Goal: Transaction & Acquisition: Purchase product/service

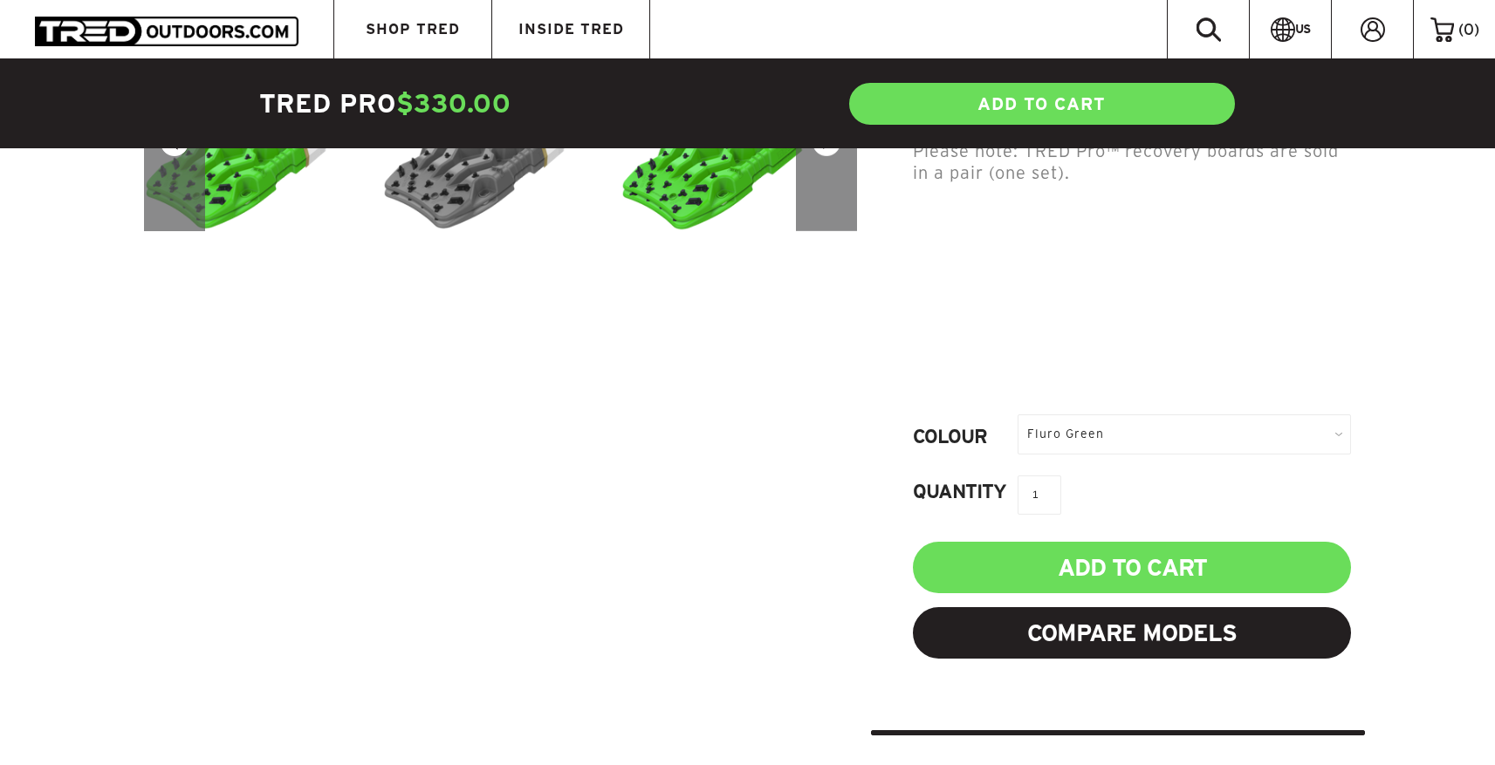
scroll to position [656, 0]
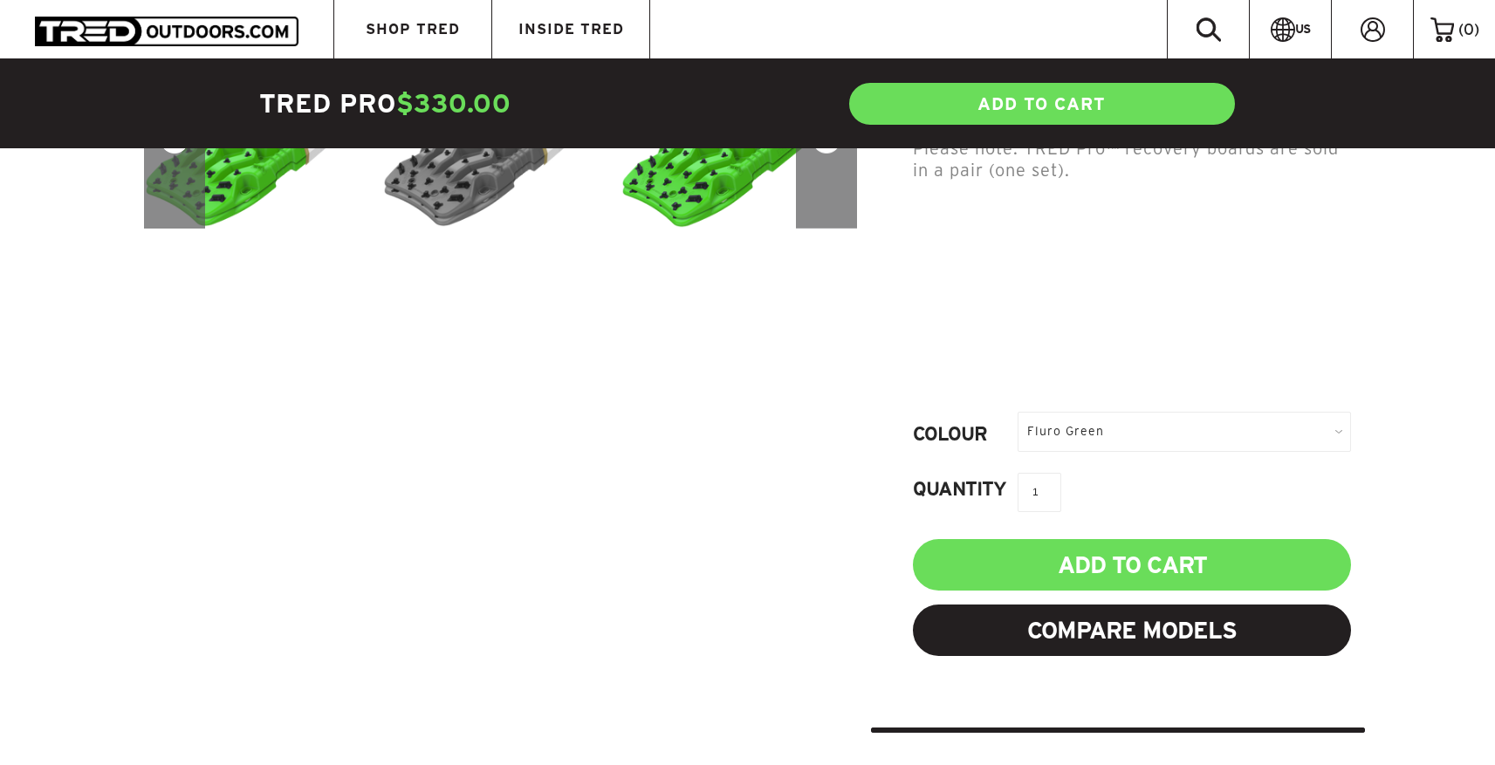
click at [1058, 447] on div "Fluro Green" at bounding box center [1183, 431] width 333 height 39
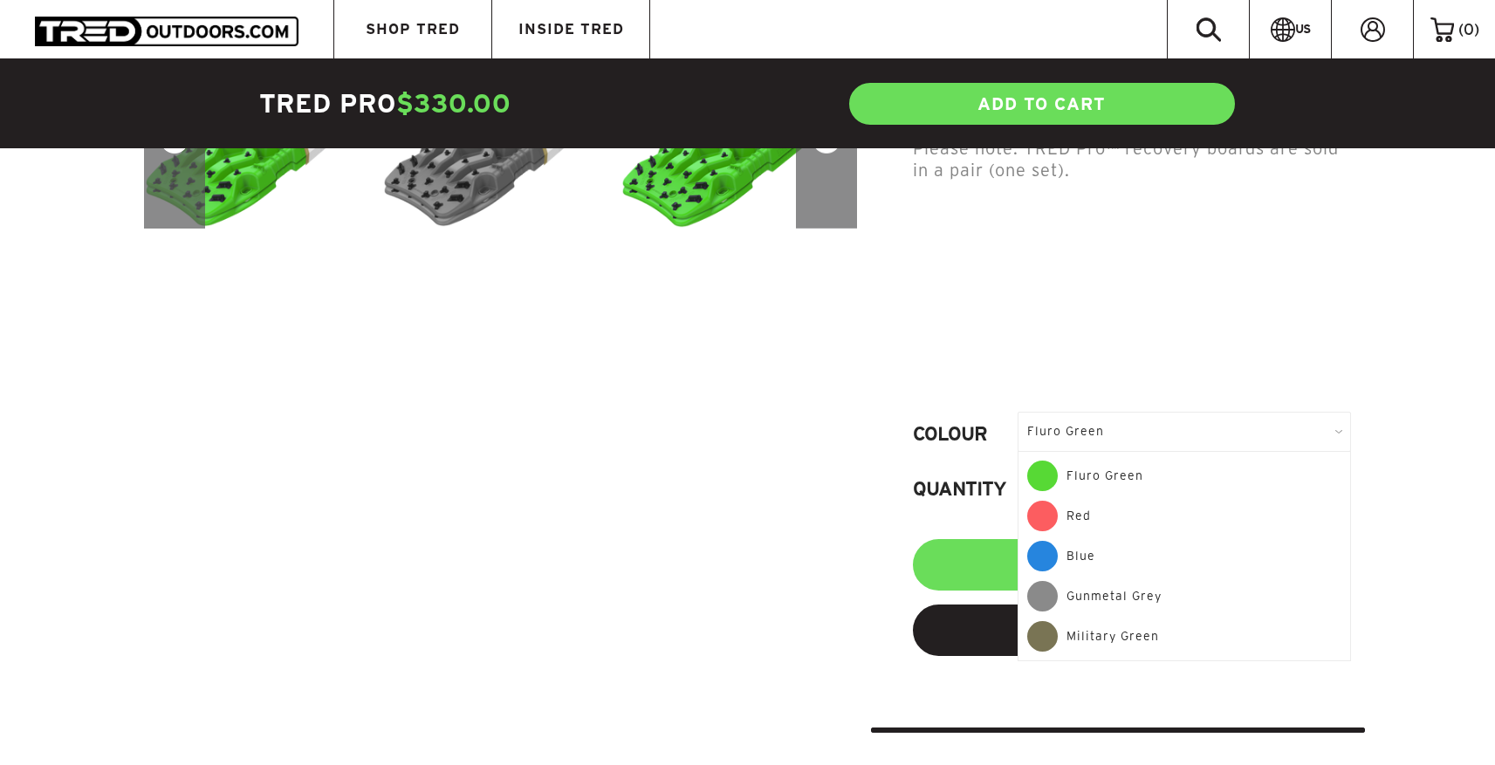
click at [1042, 629] on span at bounding box center [1042, 636] width 31 height 31
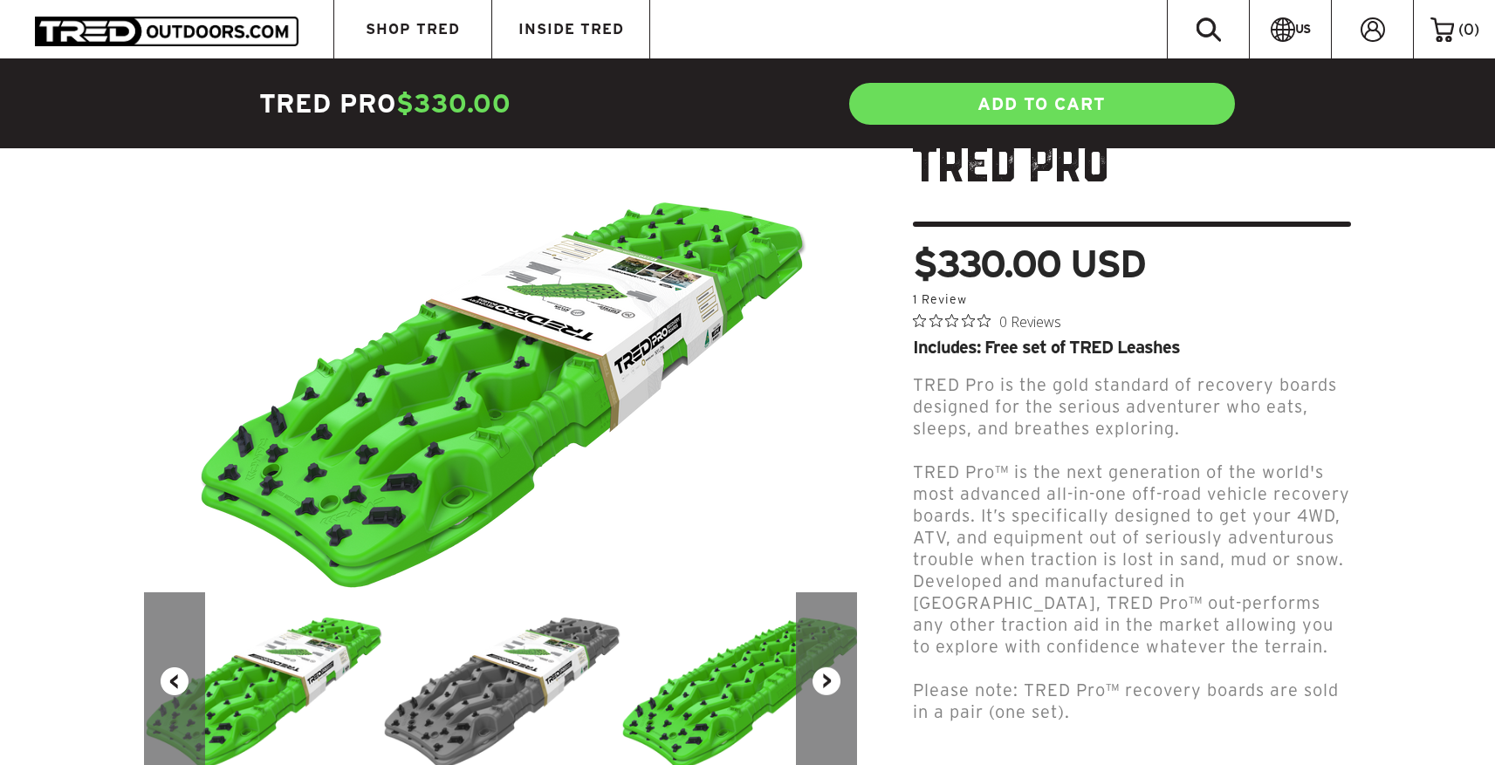
scroll to position [120, 0]
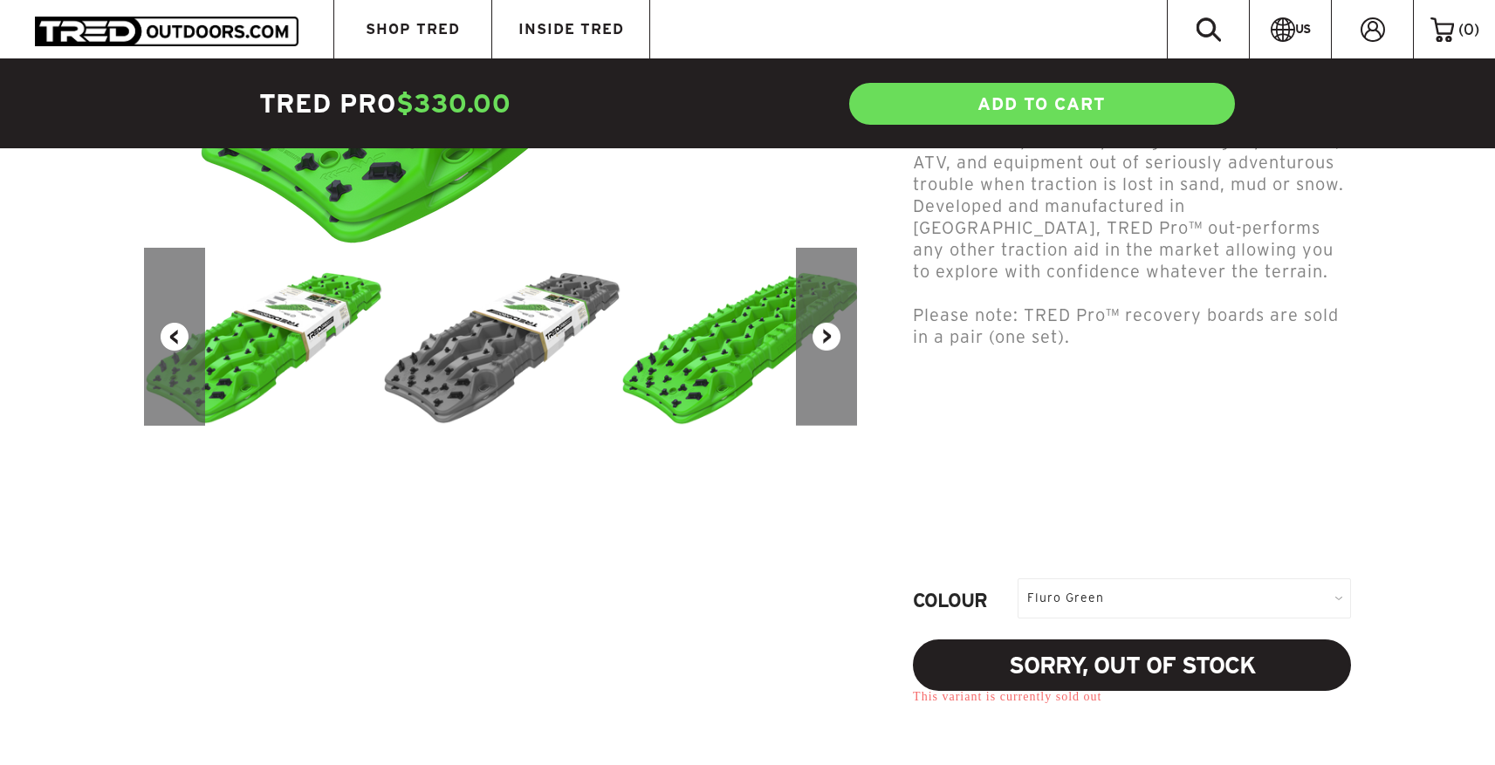
scroll to position [468, 0]
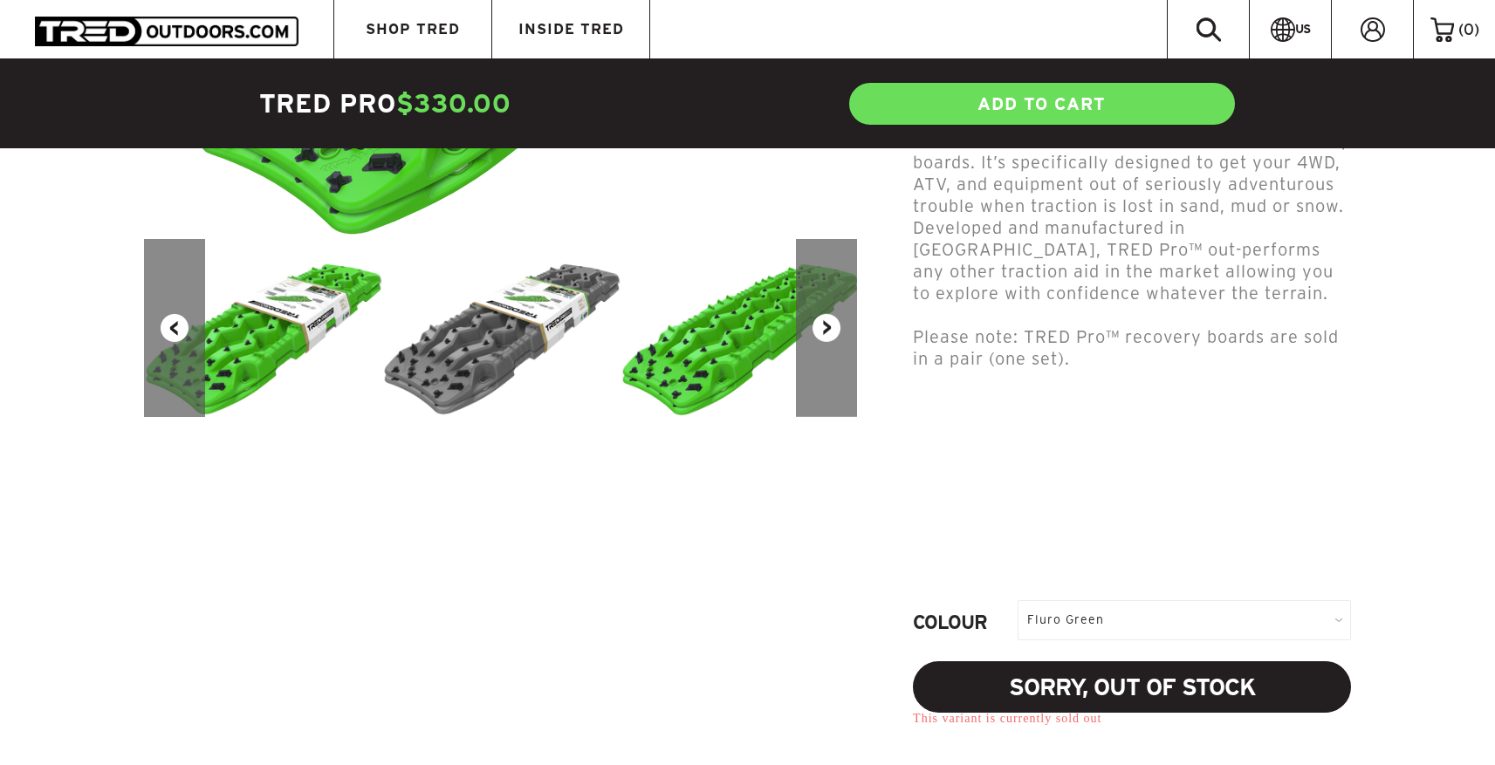
click at [830, 342] on button "Next" at bounding box center [826, 328] width 61 height 178
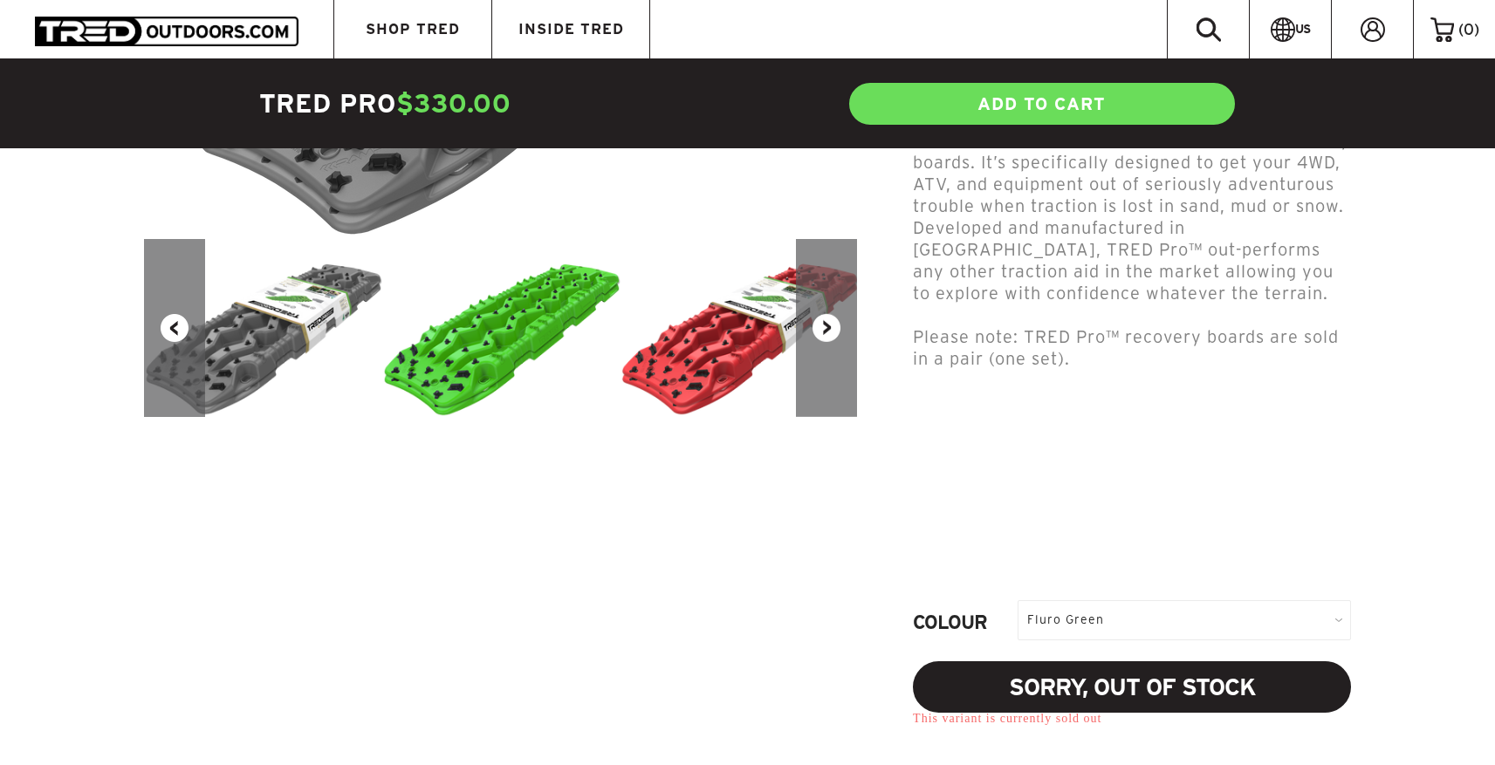
click at [830, 342] on button "Next" at bounding box center [826, 328] width 61 height 178
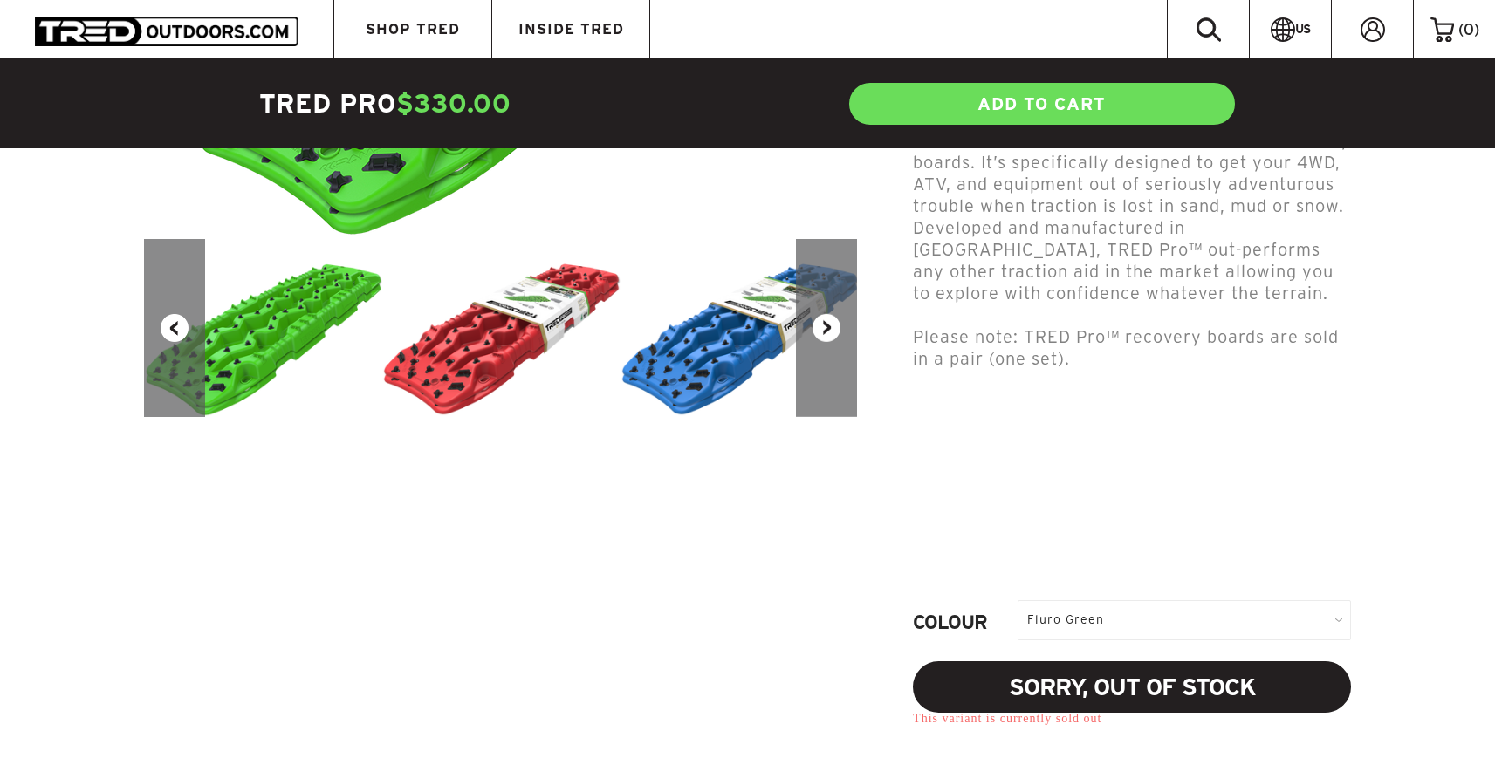
click at [830, 342] on button "Next" at bounding box center [826, 328] width 61 height 178
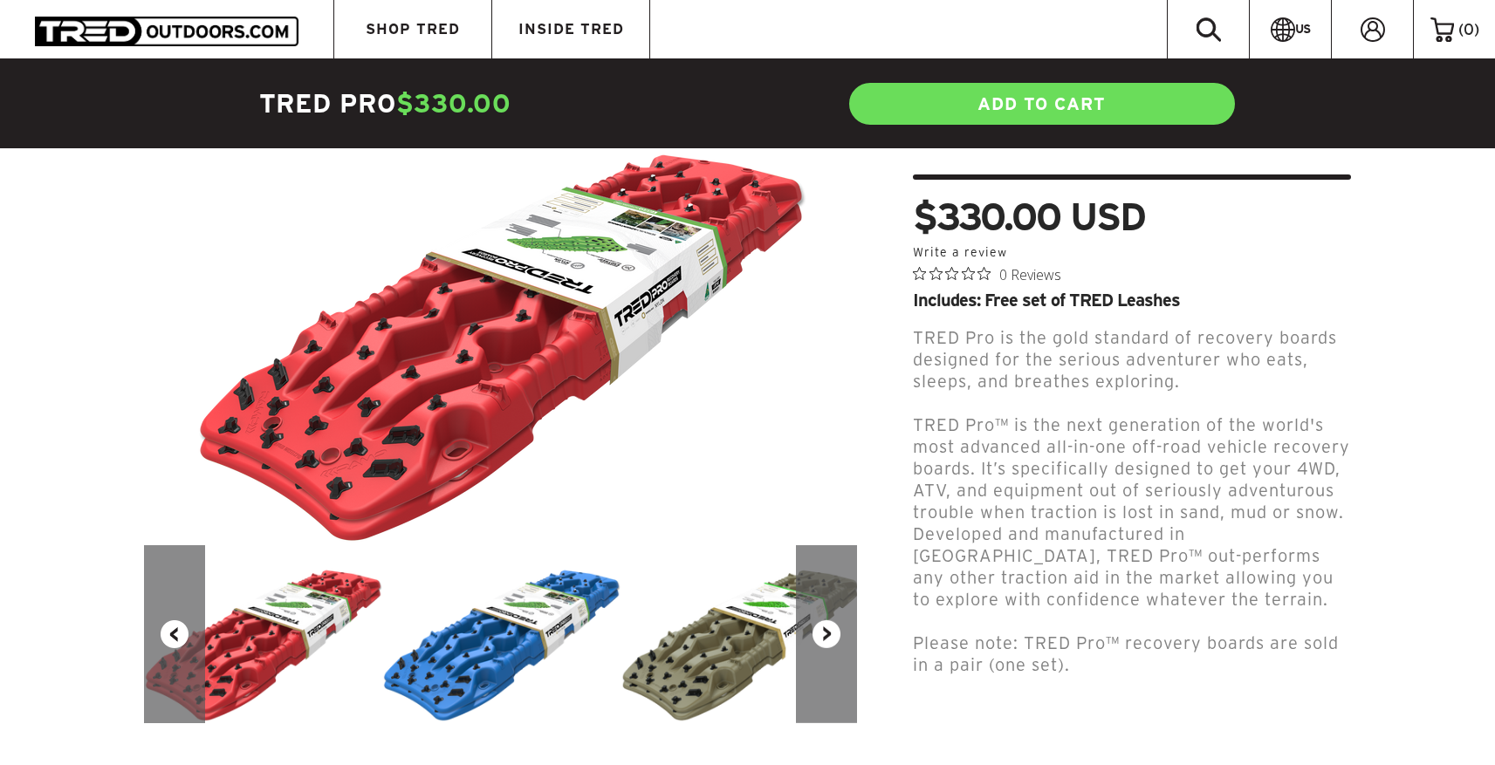
scroll to position [147, 0]
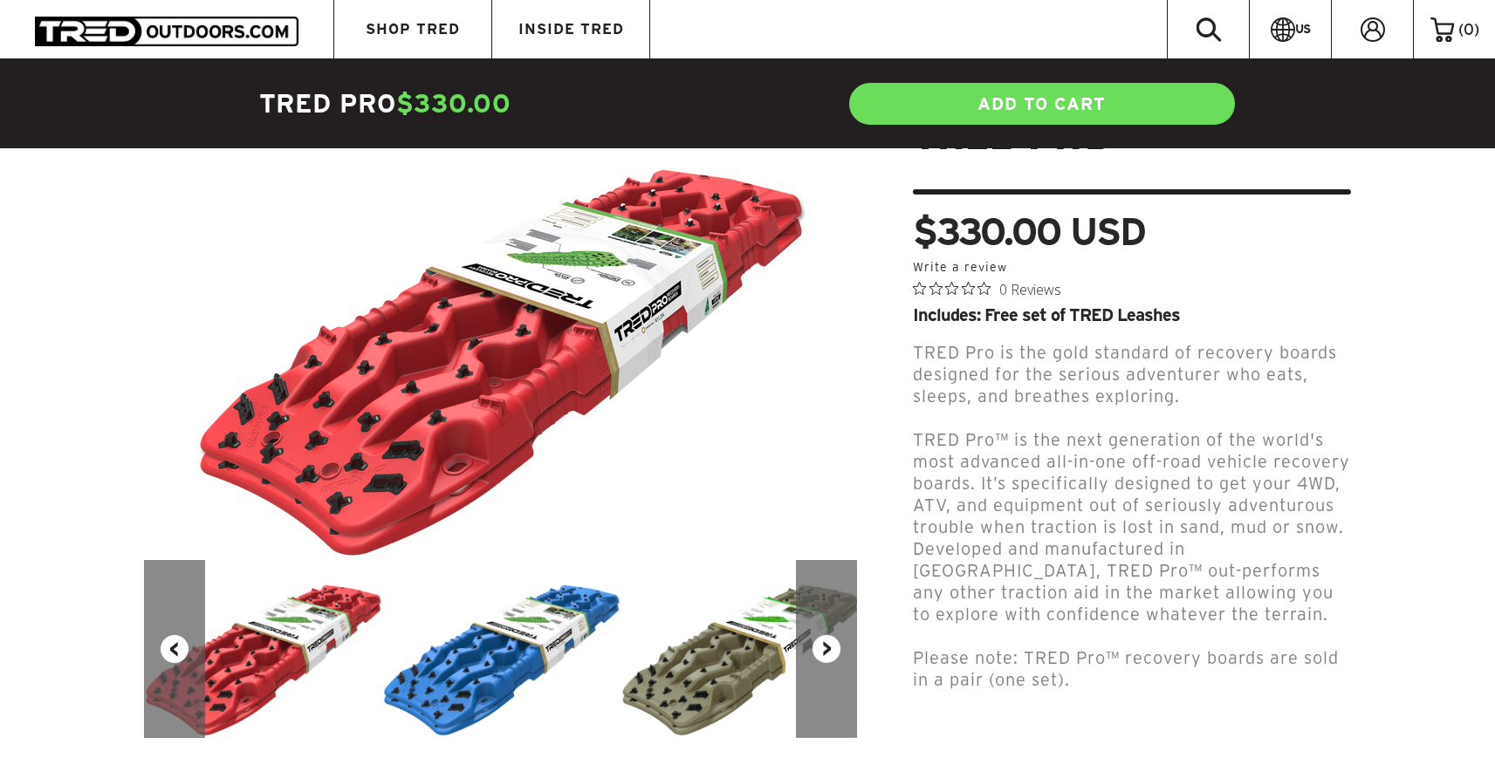
click at [832, 632] on button "Next" at bounding box center [826, 649] width 61 height 178
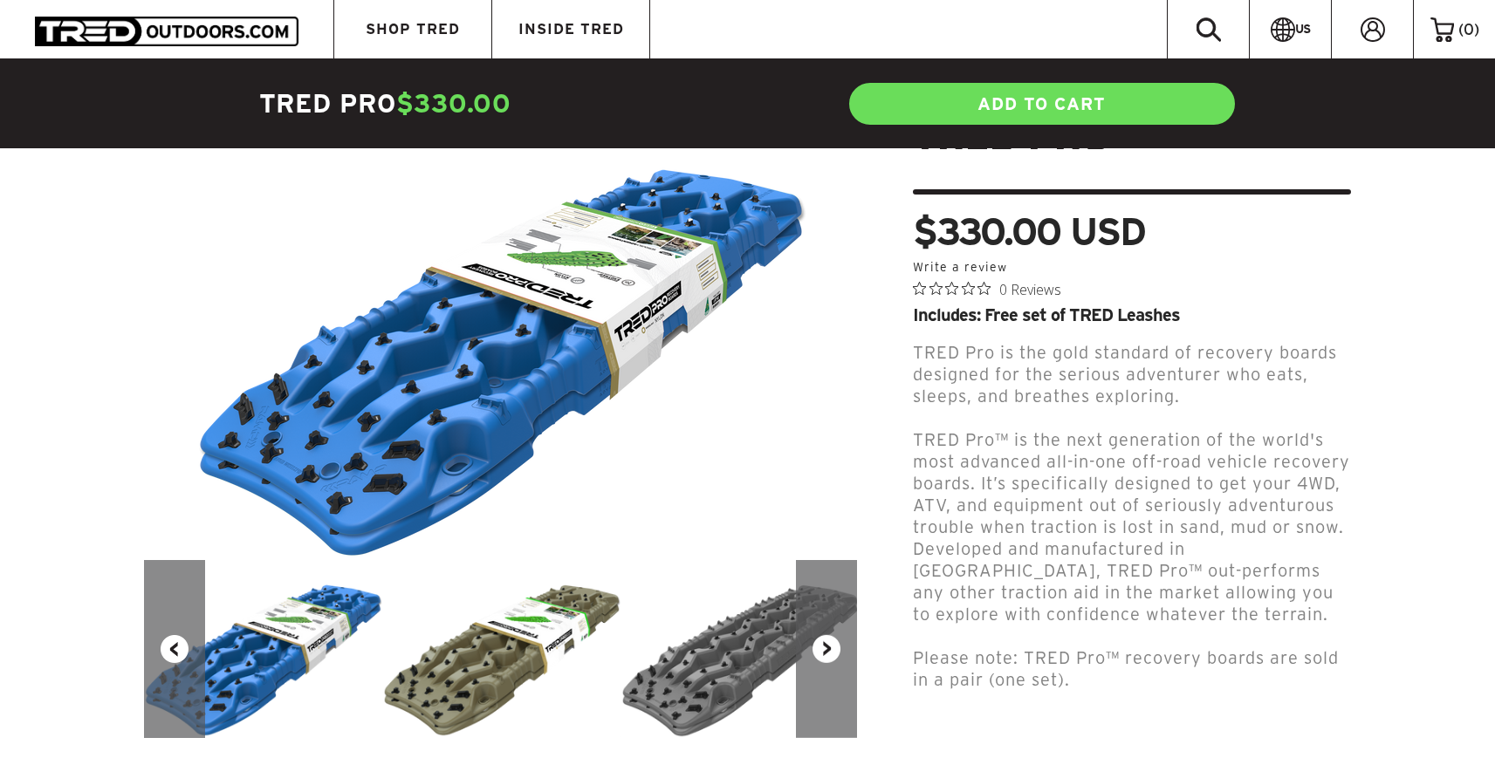
click at [832, 632] on button "Next" at bounding box center [826, 649] width 61 height 178
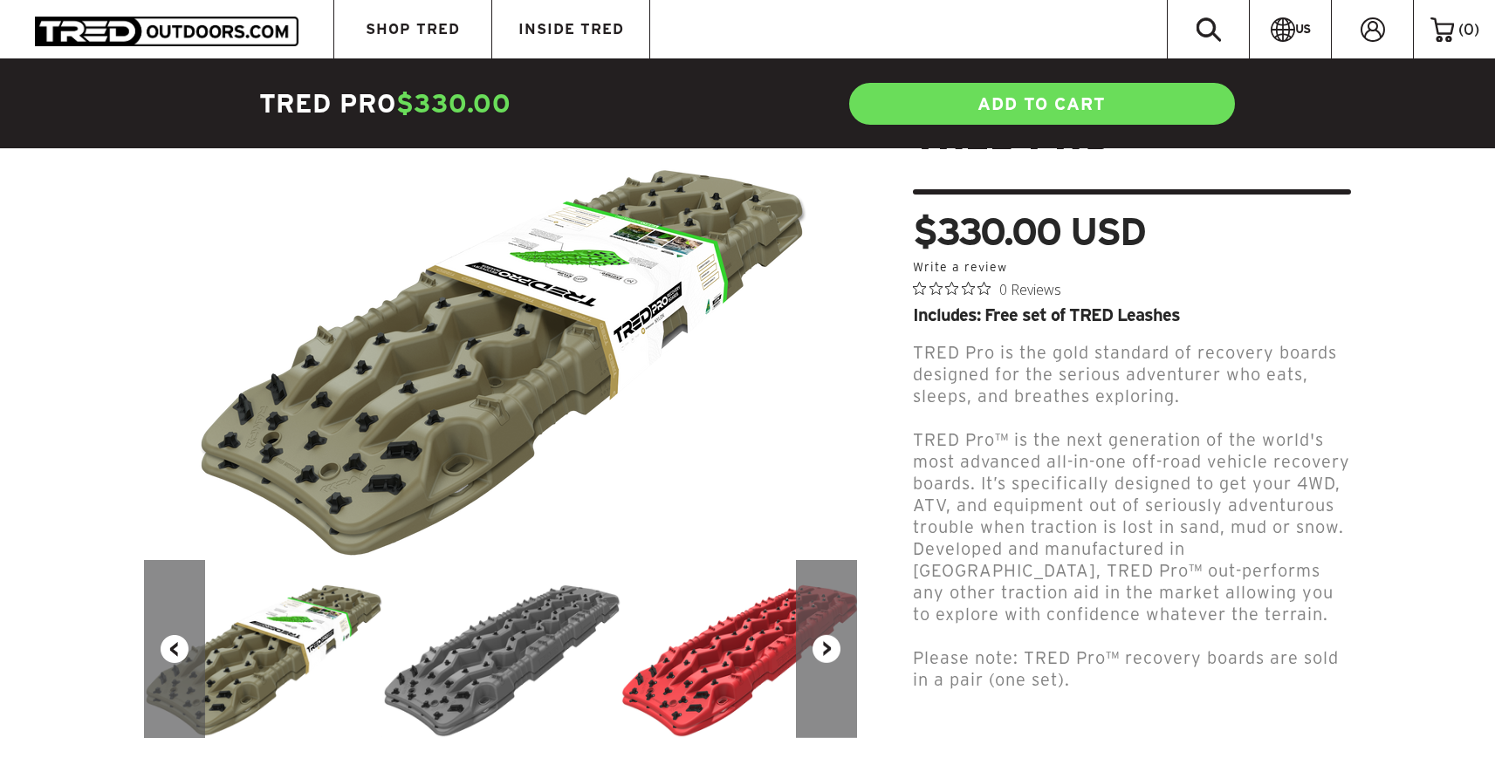
click at [832, 632] on button "Next" at bounding box center [826, 649] width 61 height 178
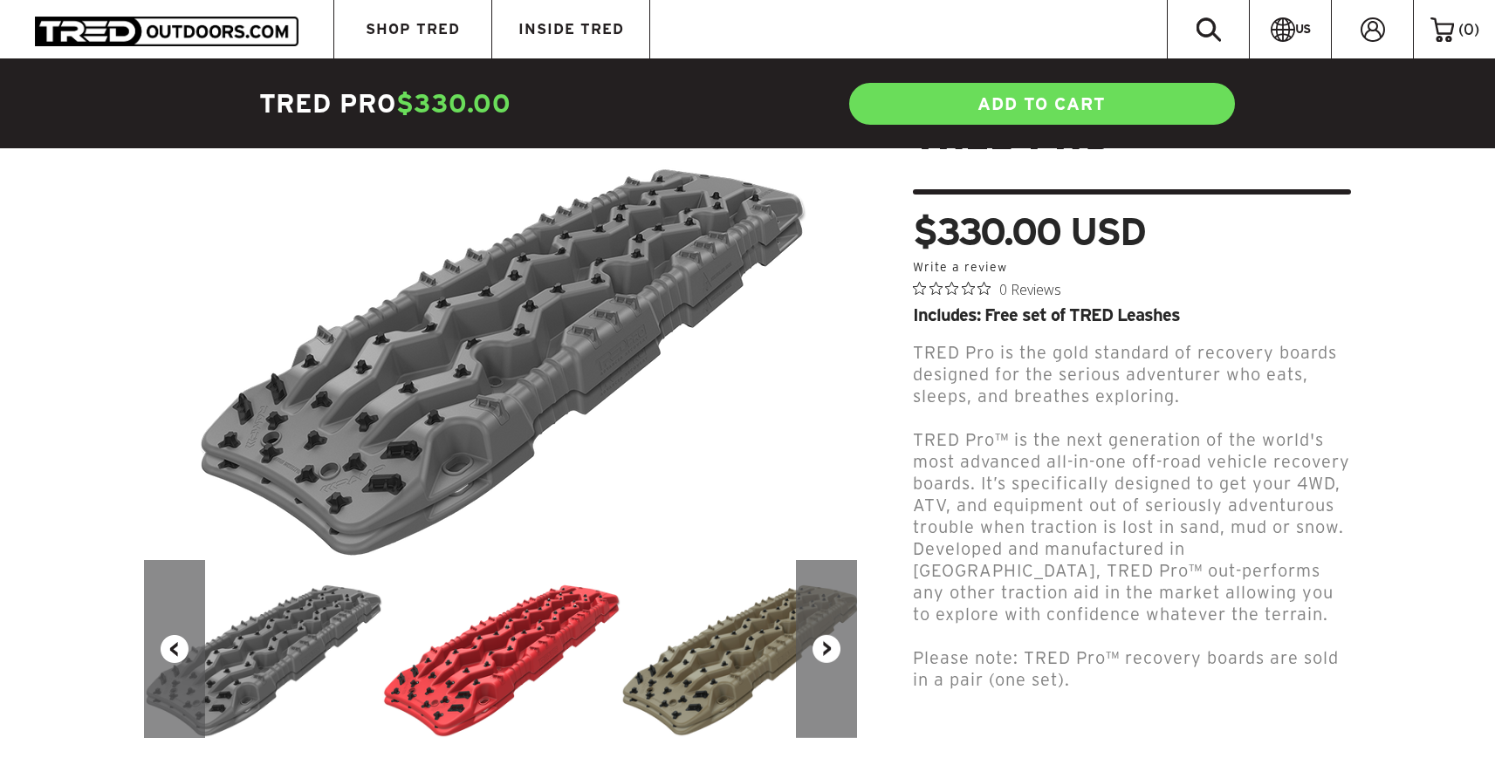
click at [832, 632] on button "Next" at bounding box center [826, 649] width 61 height 178
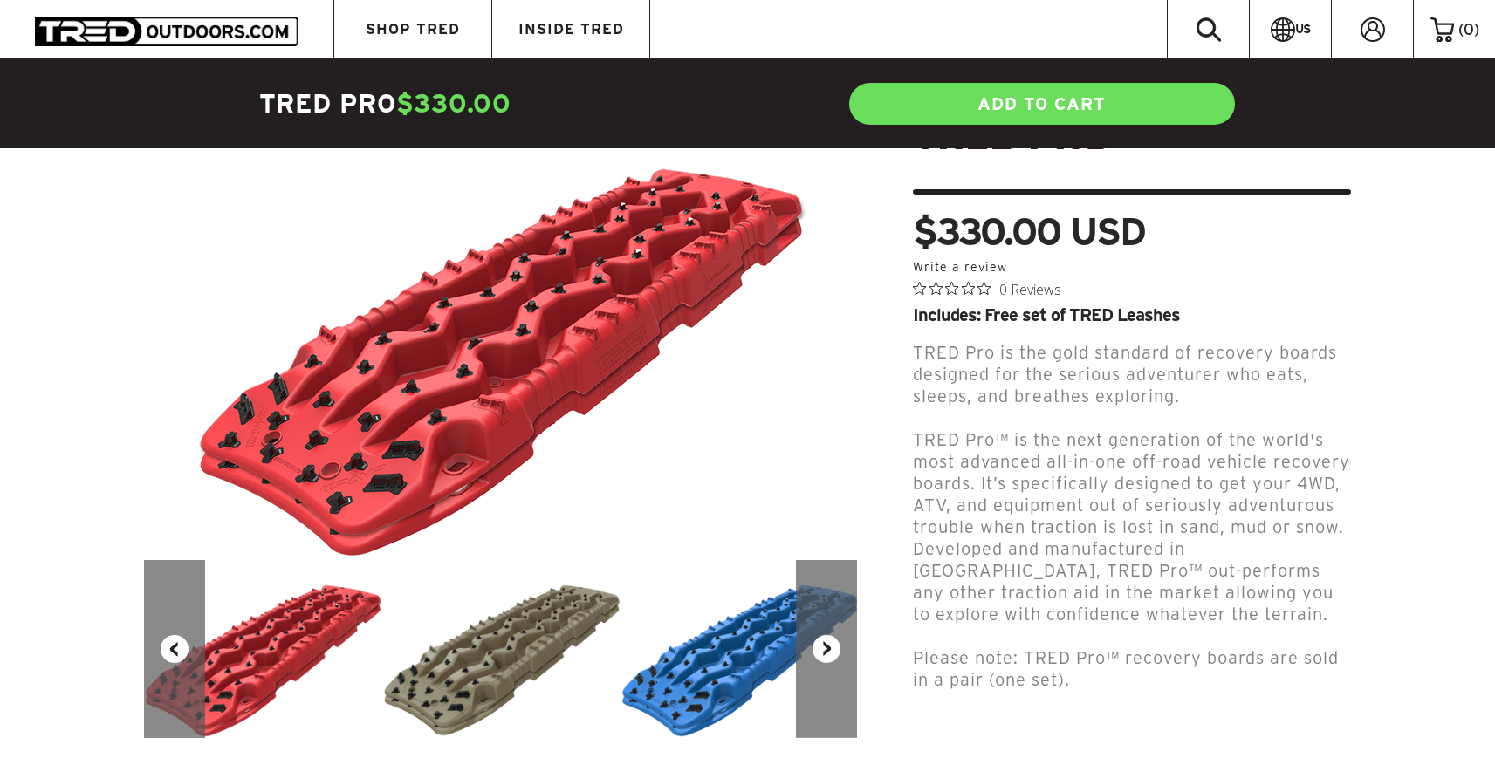
click at [832, 632] on button "Next" at bounding box center [826, 649] width 61 height 178
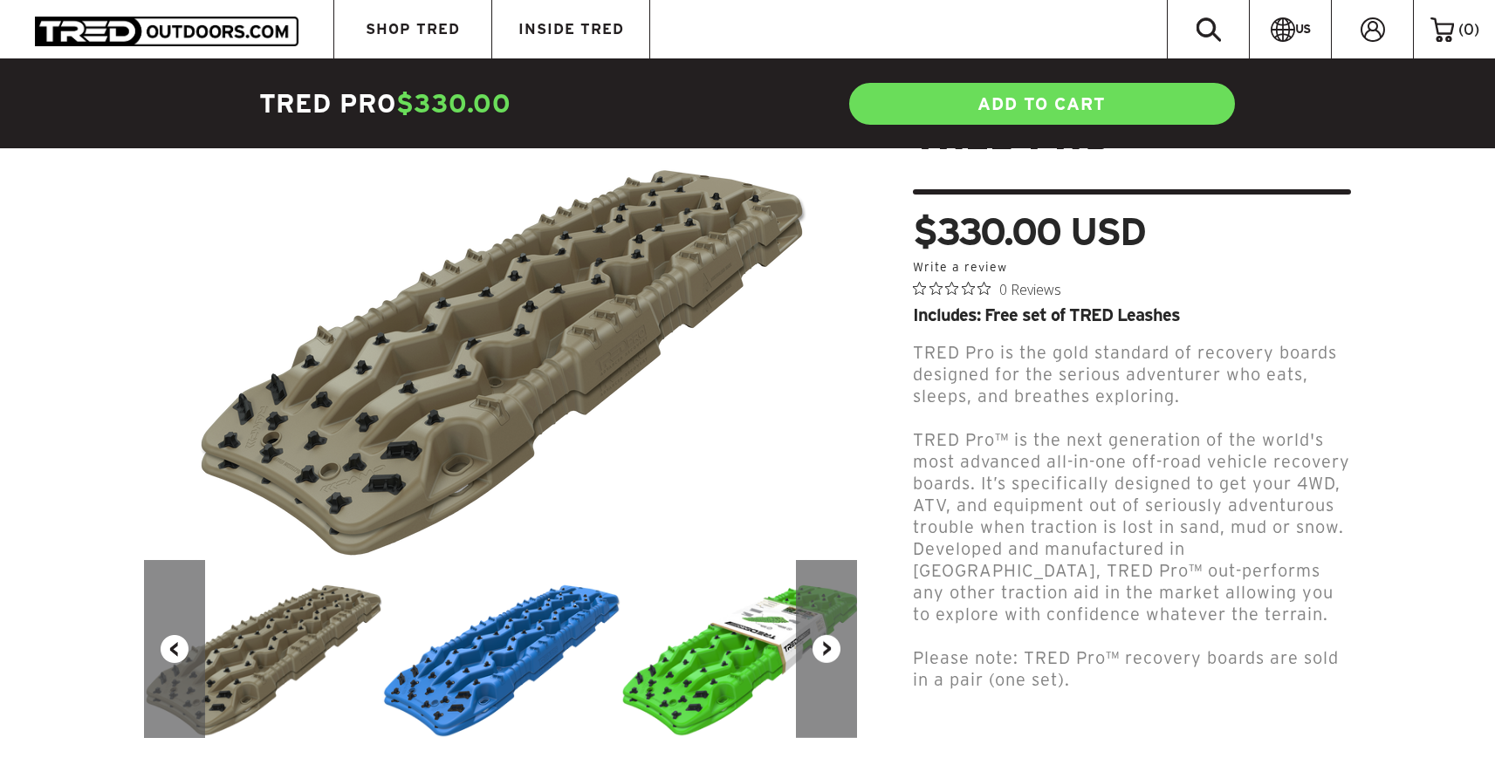
click at [831, 633] on button "Next" at bounding box center [826, 649] width 61 height 178
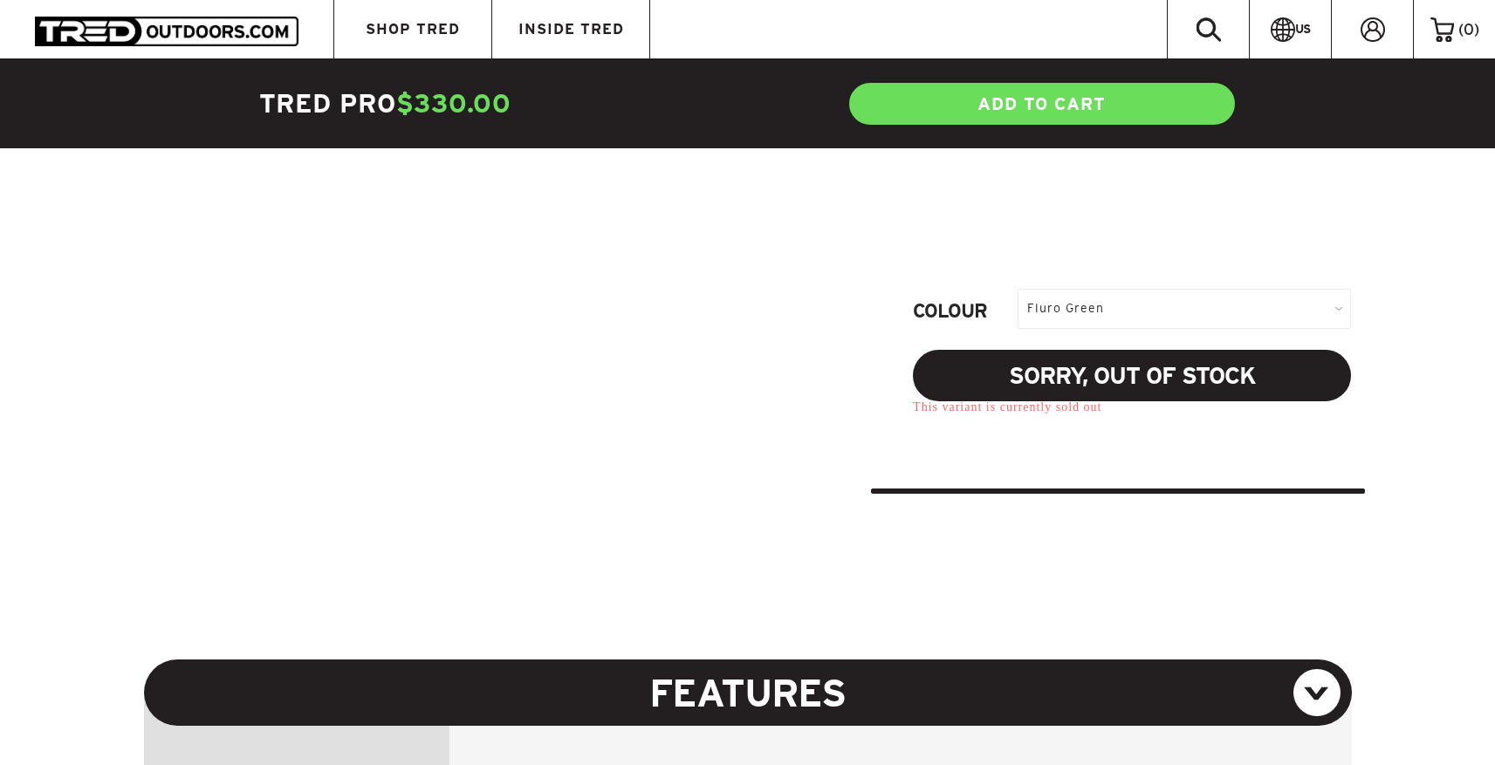
scroll to position [766, 0]
